Goal: Task Accomplishment & Management: Use online tool/utility

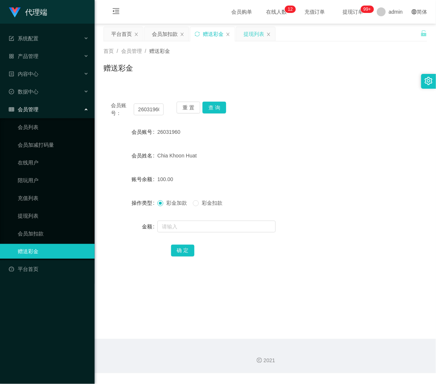
click at [244, 35] on div "提现列表" at bounding box center [254, 34] width 21 height 14
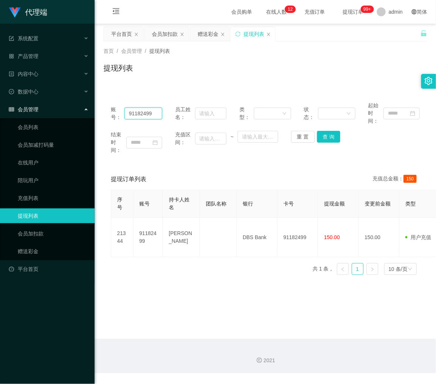
click at [150, 111] on input "91182499" at bounding box center [144, 114] width 38 height 12
paste input "26031960"
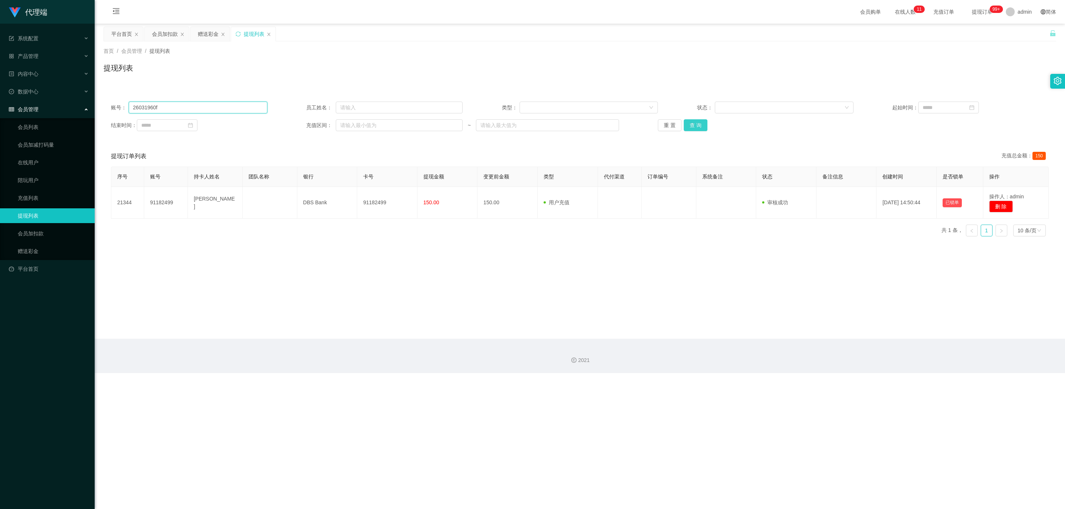
type input "26031960"
click at [436, 125] on button "查 询" at bounding box center [696, 125] width 24 height 12
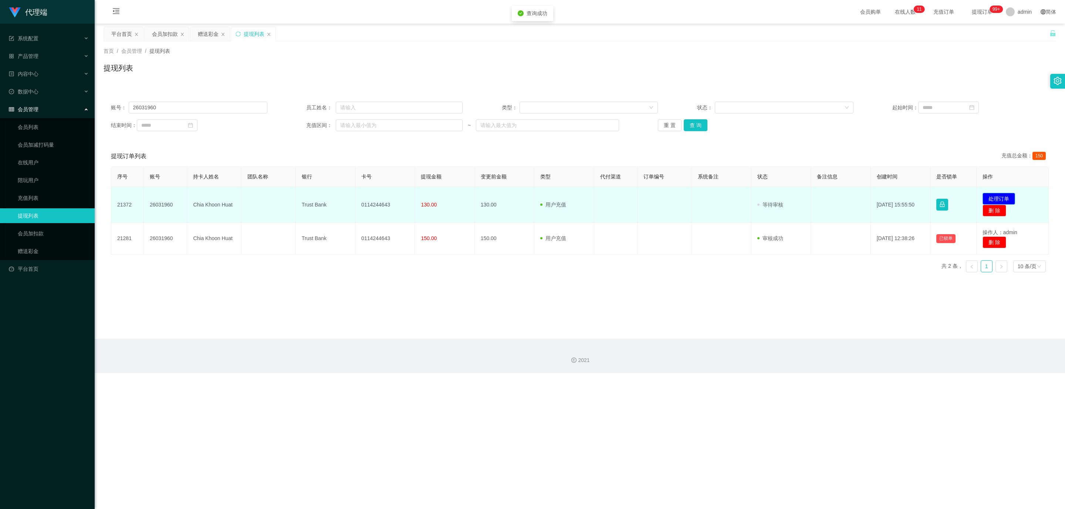
click at [436, 199] on button "处理订单" at bounding box center [998, 199] width 33 height 12
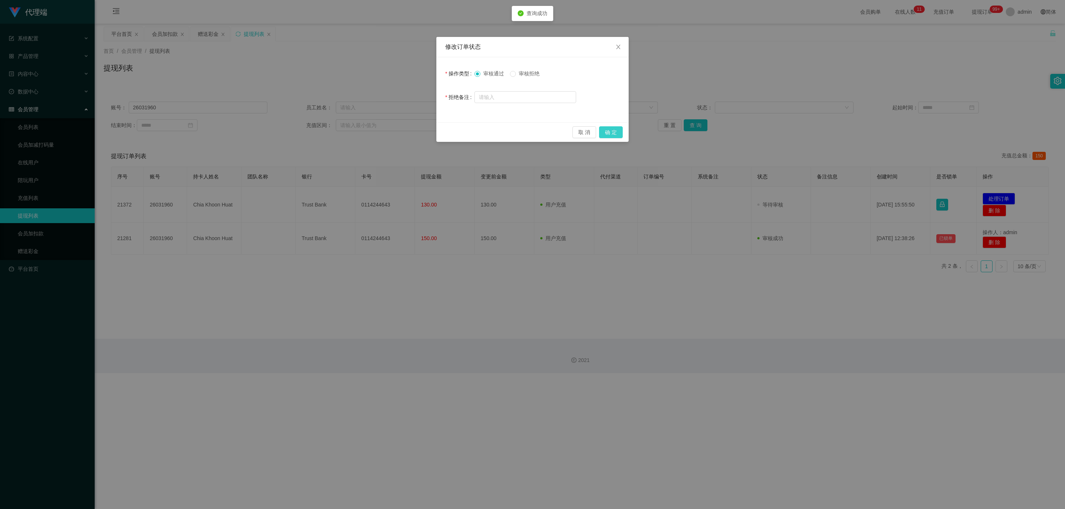
drag, startPoint x: 609, startPoint y: 130, endPoint x: 610, endPoint y: 143, distance: 13.3
click at [436, 131] on button "确 定" at bounding box center [611, 132] width 24 height 12
